Goal: Task Accomplishment & Management: Complete application form

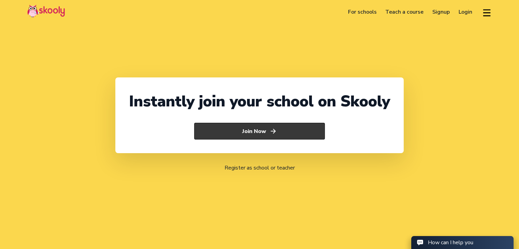
select select "971"
select select "[GEOGRAPHIC_DATA]"
select select "[GEOGRAPHIC_DATA]/[GEOGRAPHIC_DATA]"
click at [253, 136] on button "Join Now" at bounding box center [259, 131] width 131 height 17
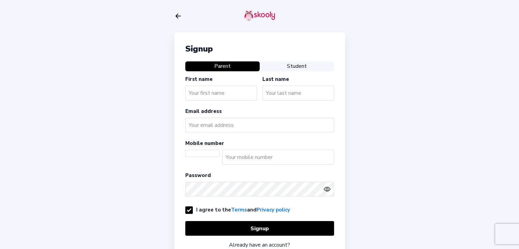
select select "AE"
